Goal: Browse casually: Explore the website without a specific task or goal

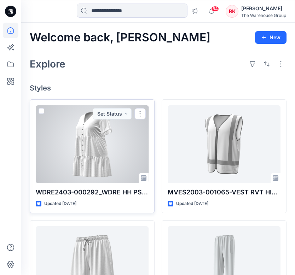
click at [81, 151] on div at bounding box center [92, 144] width 113 height 78
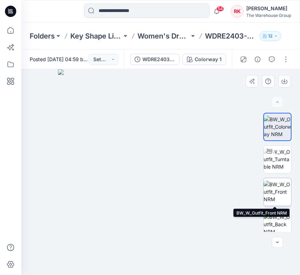
click at [268, 189] on img at bounding box center [278, 192] width 28 height 22
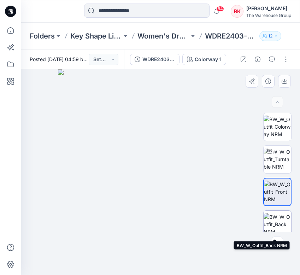
click at [281, 222] on img at bounding box center [278, 224] width 28 height 22
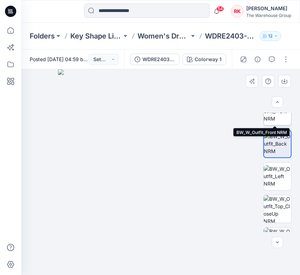
scroll to position [81, 0]
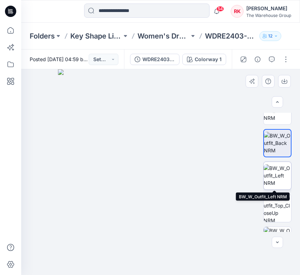
click at [278, 171] on img at bounding box center [278, 175] width 28 height 22
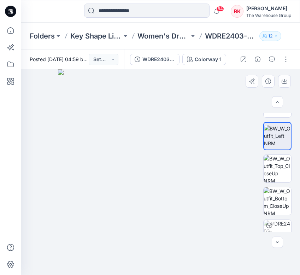
scroll to position [123, 0]
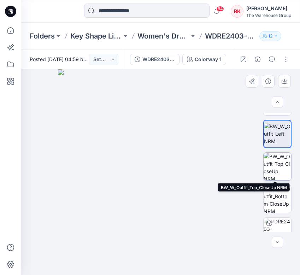
click at [278, 171] on img at bounding box center [278, 167] width 28 height 28
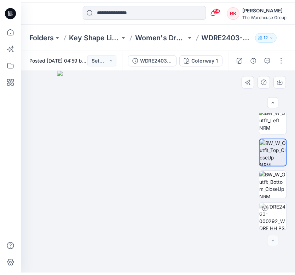
scroll to position [0, 0]
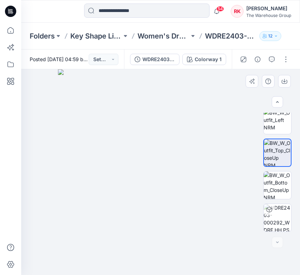
click at [159, 192] on img at bounding box center [161, 172] width 206 height 206
click at [279, 176] on img at bounding box center [278, 185] width 28 height 28
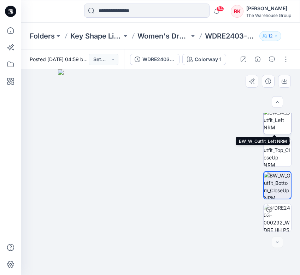
click at [270, 125] on img at bounding box center [278, 120] width 28 height 22
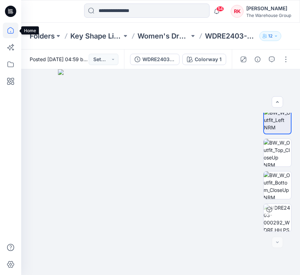
click at [13, 31] on icon at bounding box center [11, 31] width 16 height 16
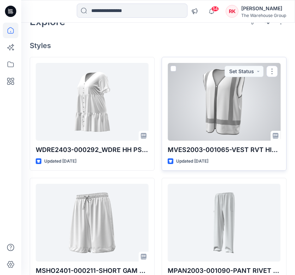
scroll to position [44, 0]
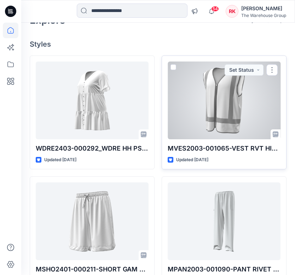
click at [214, 113] on div at bounding box center [224, 101] width 113 height 78
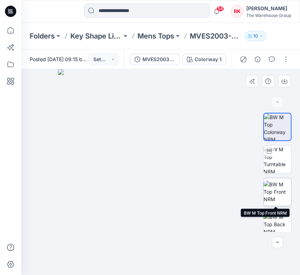
click at [278, 187] on img at bounding box center [278, 192] width 28 height 22
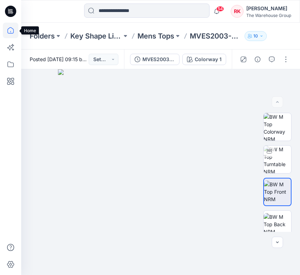
click at [10, 30] on icon at bounding box center [11, 31] width 16 height 16
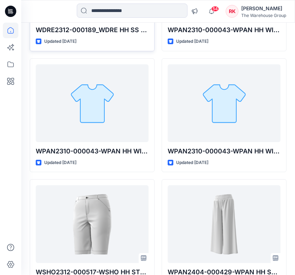
scroll to position [526, 0]
